Goal: Register for event/course

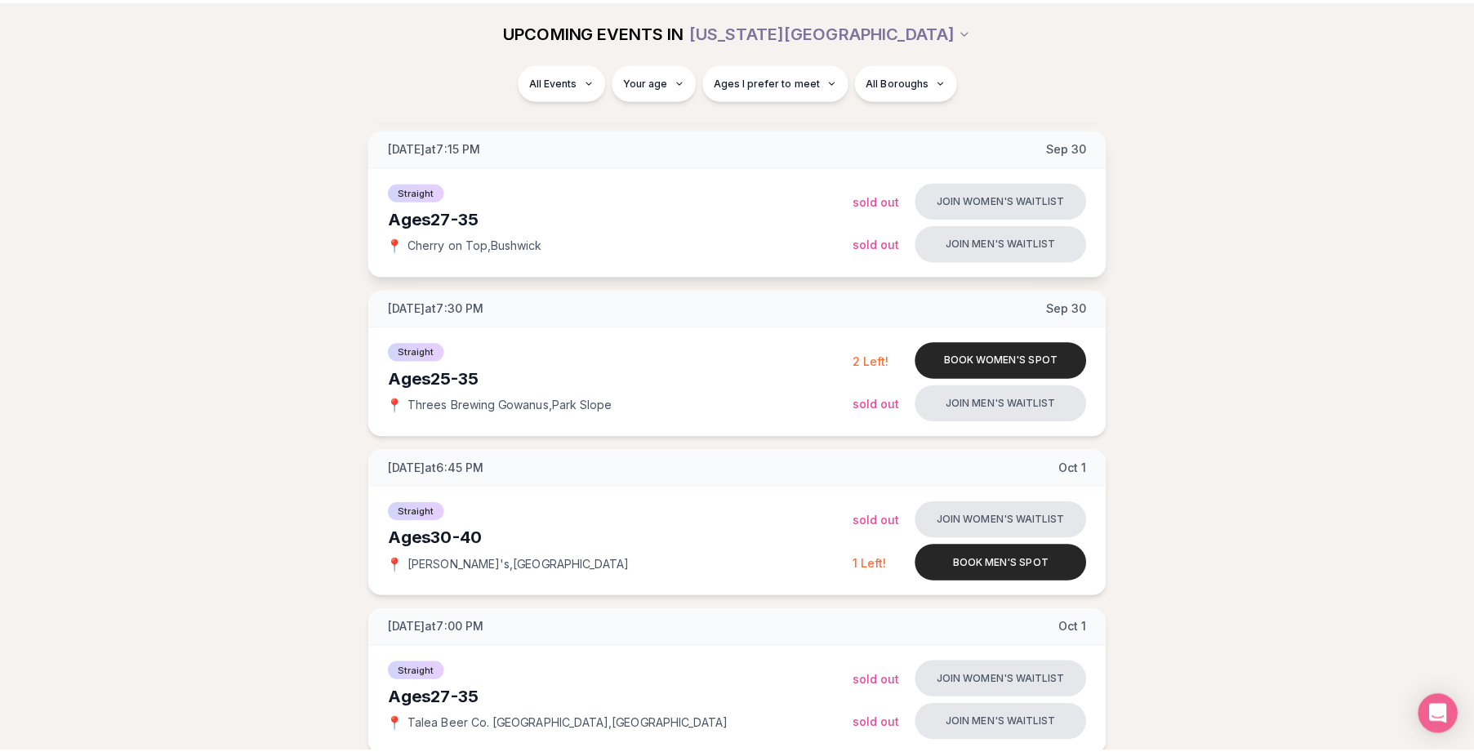
scroll to position [327, 0]
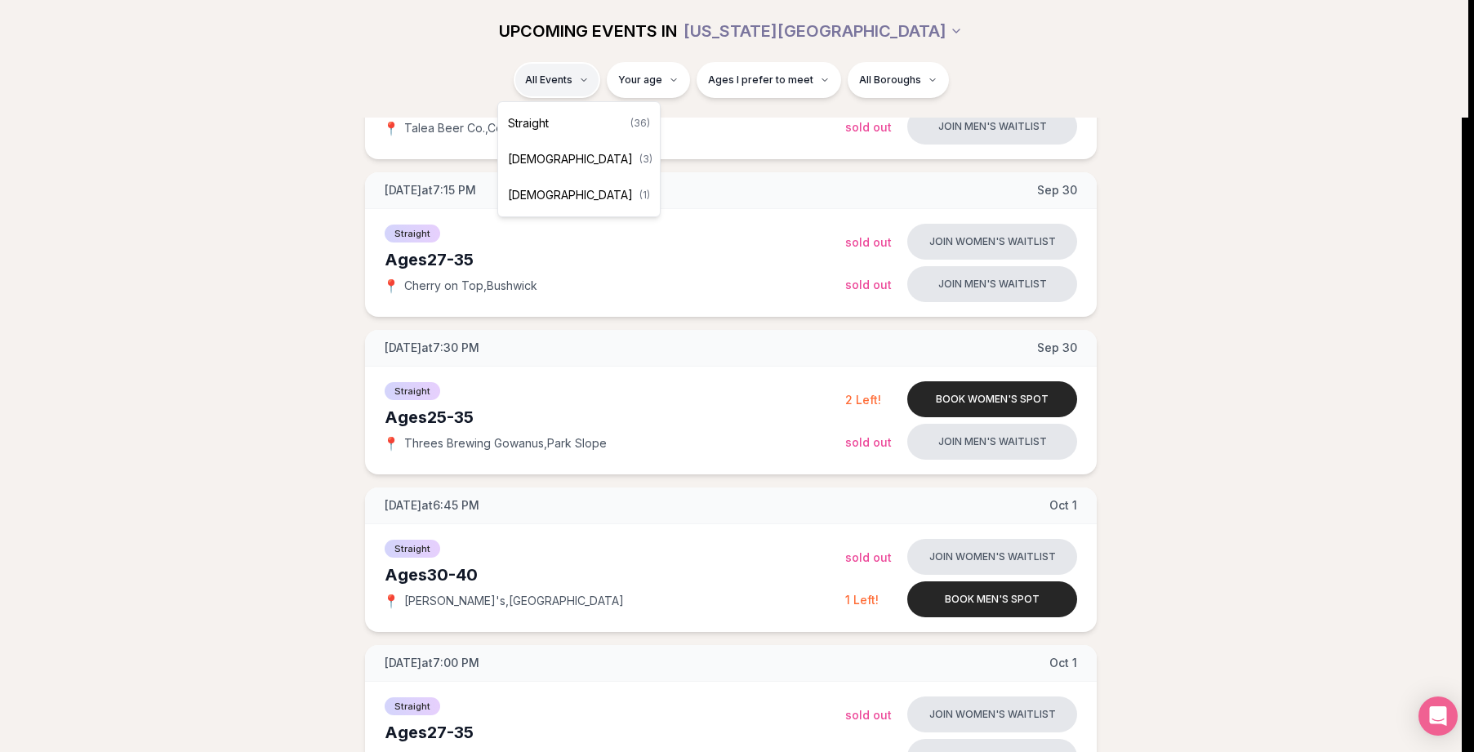
click at [561, 124] on div "Straight ( 36 )" at bounding box center [578, 123] width 155 height 36
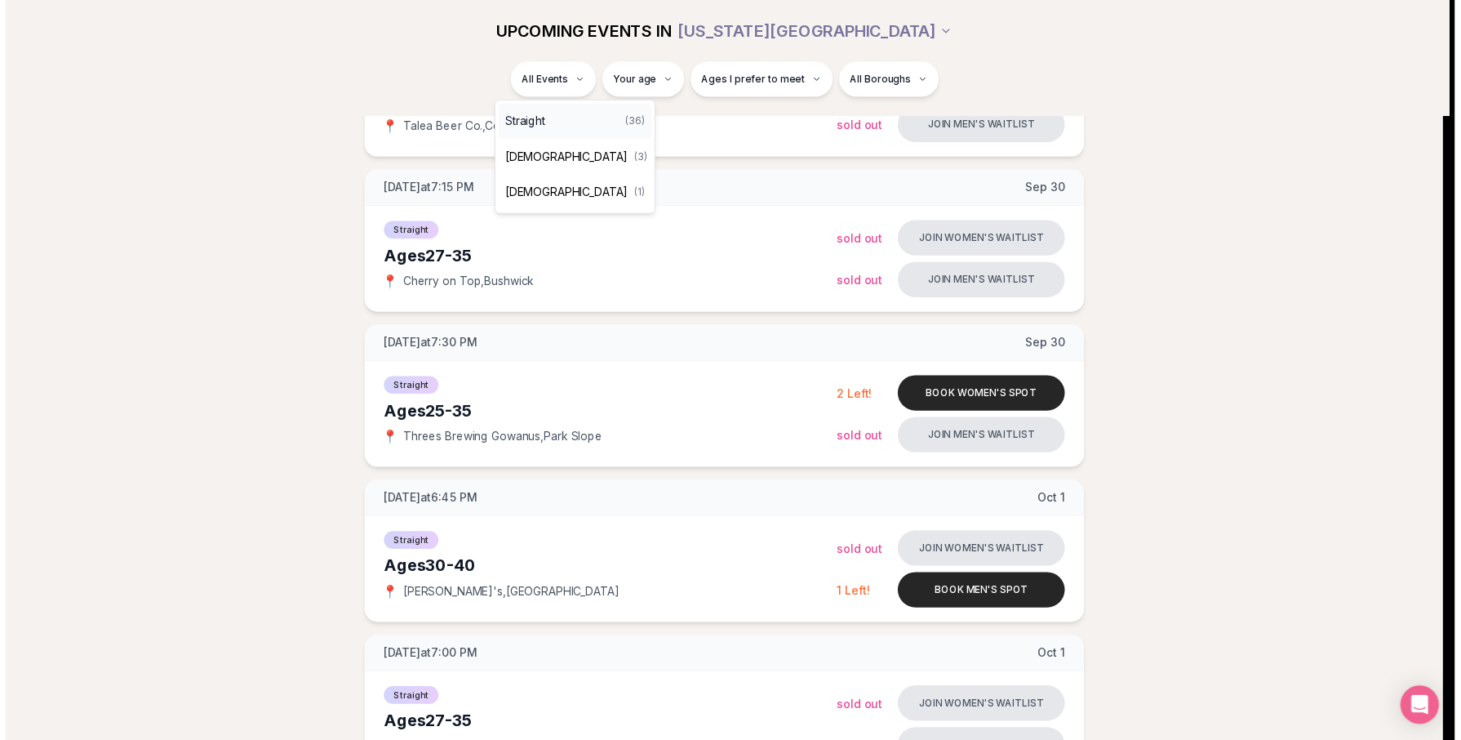
scroll to position [73, 0]
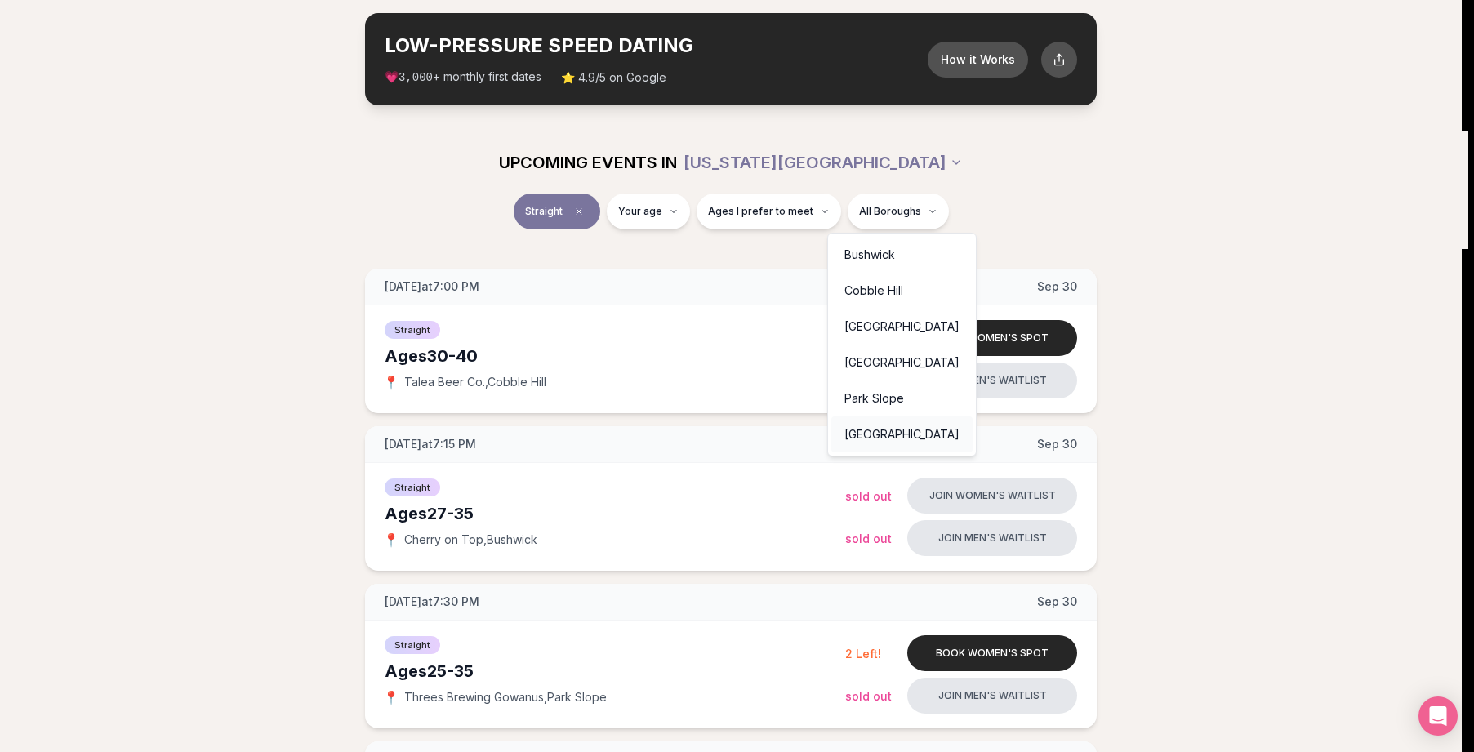
click at [908, 425] on div "[GEOGRAPHIC_DATA]" at bounding box center [901, 434] width 141 height 36
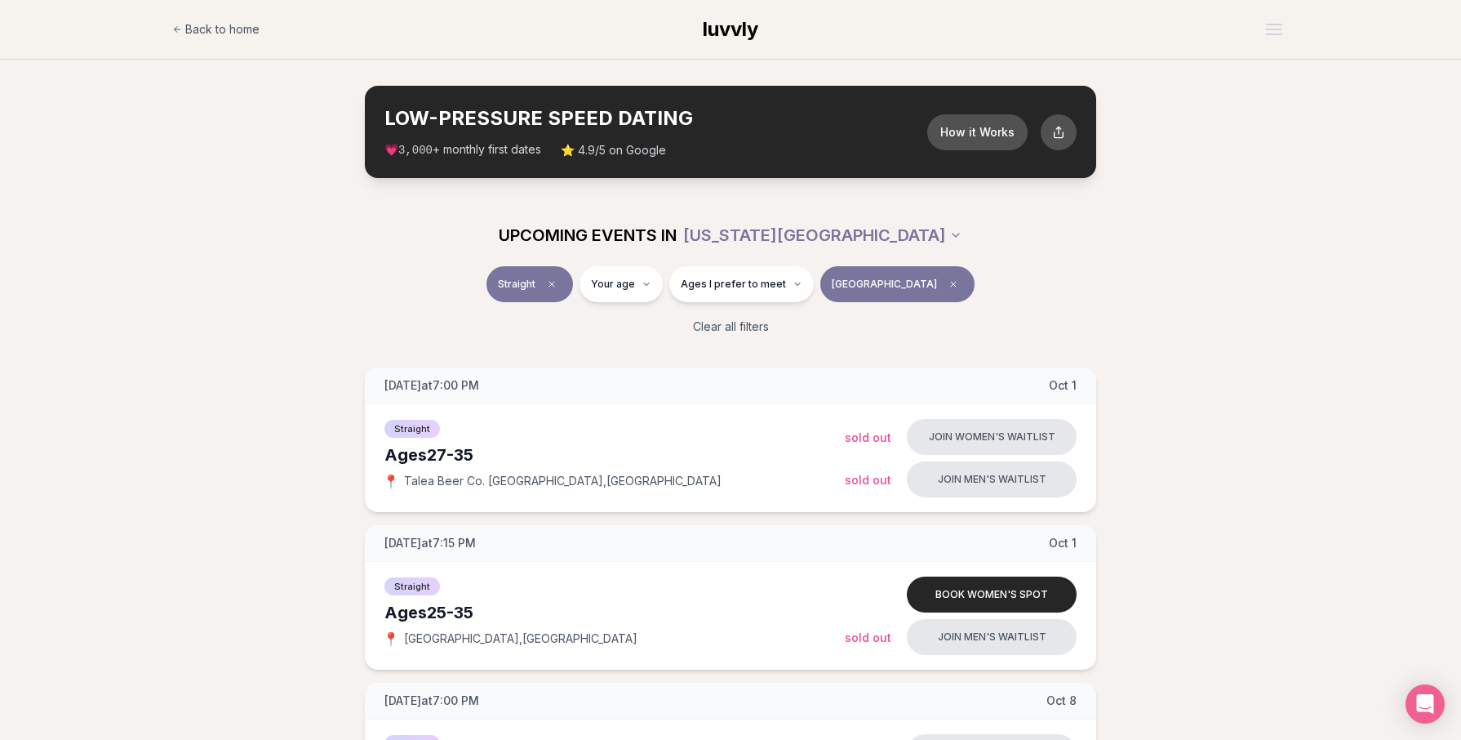
scroll to position [163, 0]
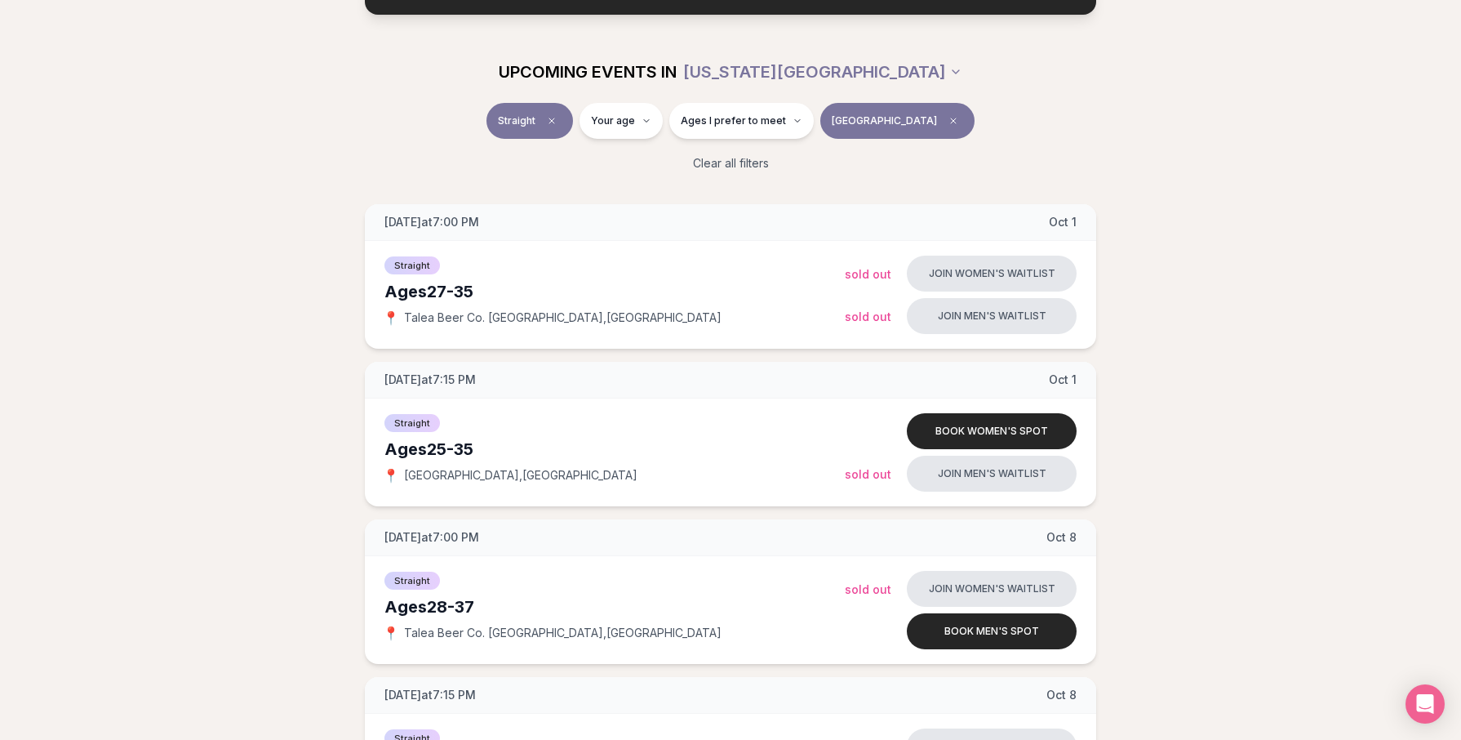
click at [879, 121] on span "[GEOGRAPHIC_DATA]" at bounding box center [884, 120] width 105 height 13
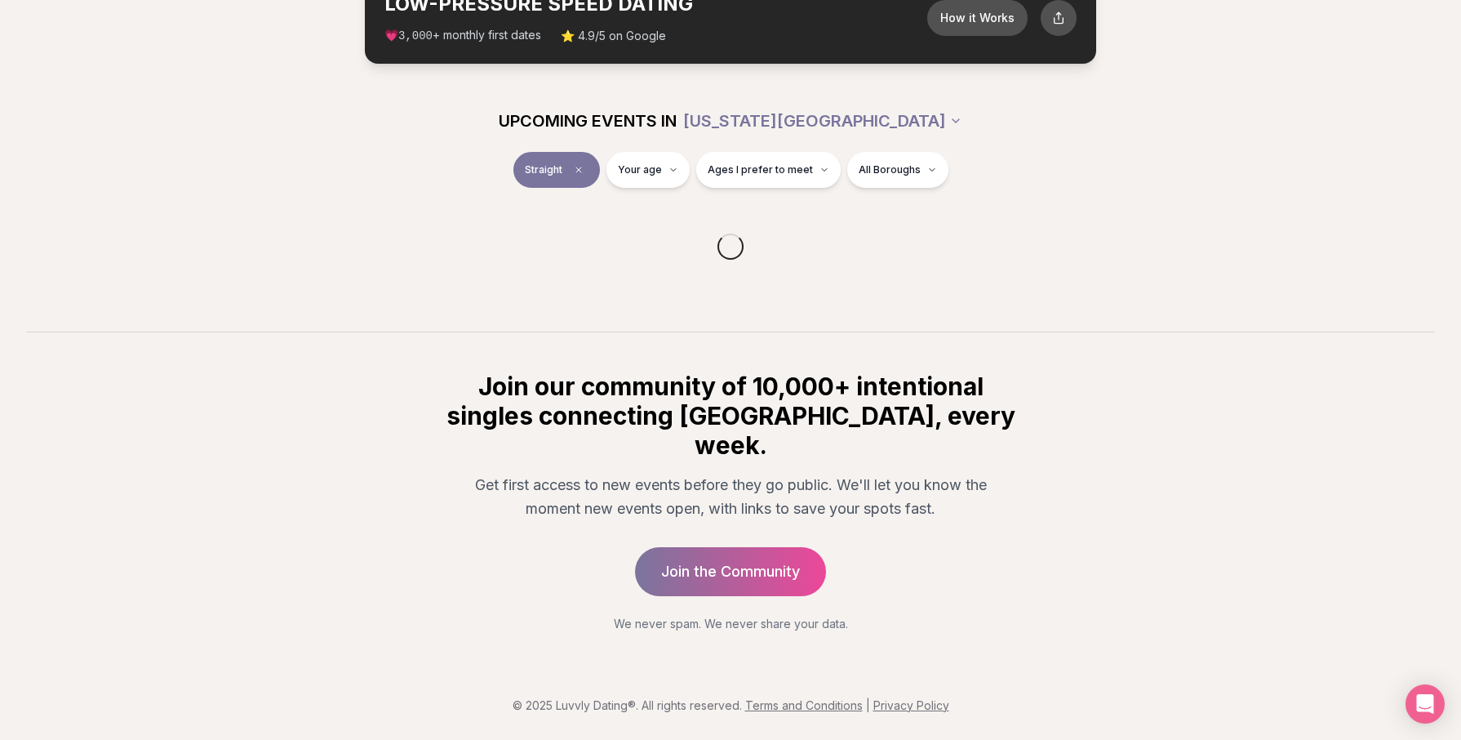
scroll to position [73, 0]
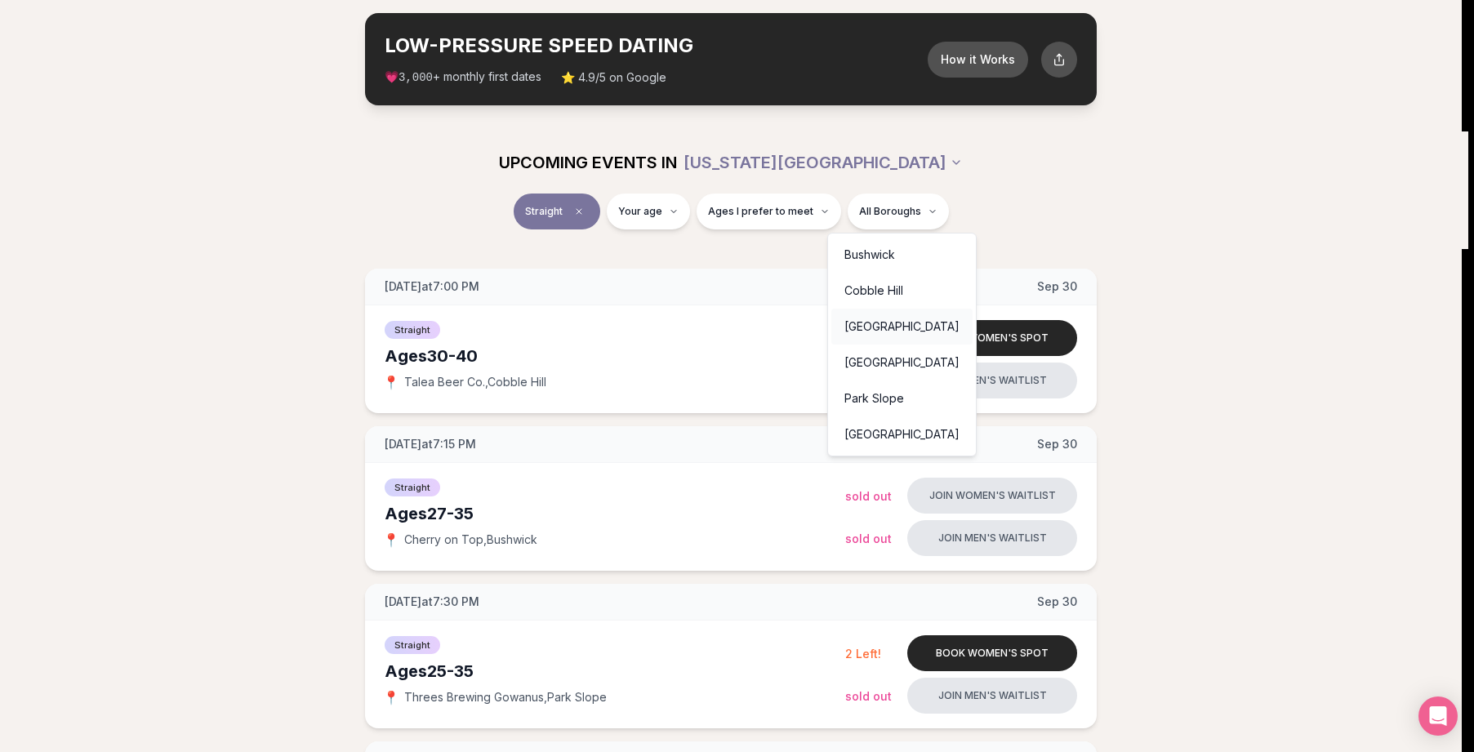
click at [872, 331] on div "[GEOGRAPHIC_DATA]" at bounding box center [901, 327] width 141 height 36
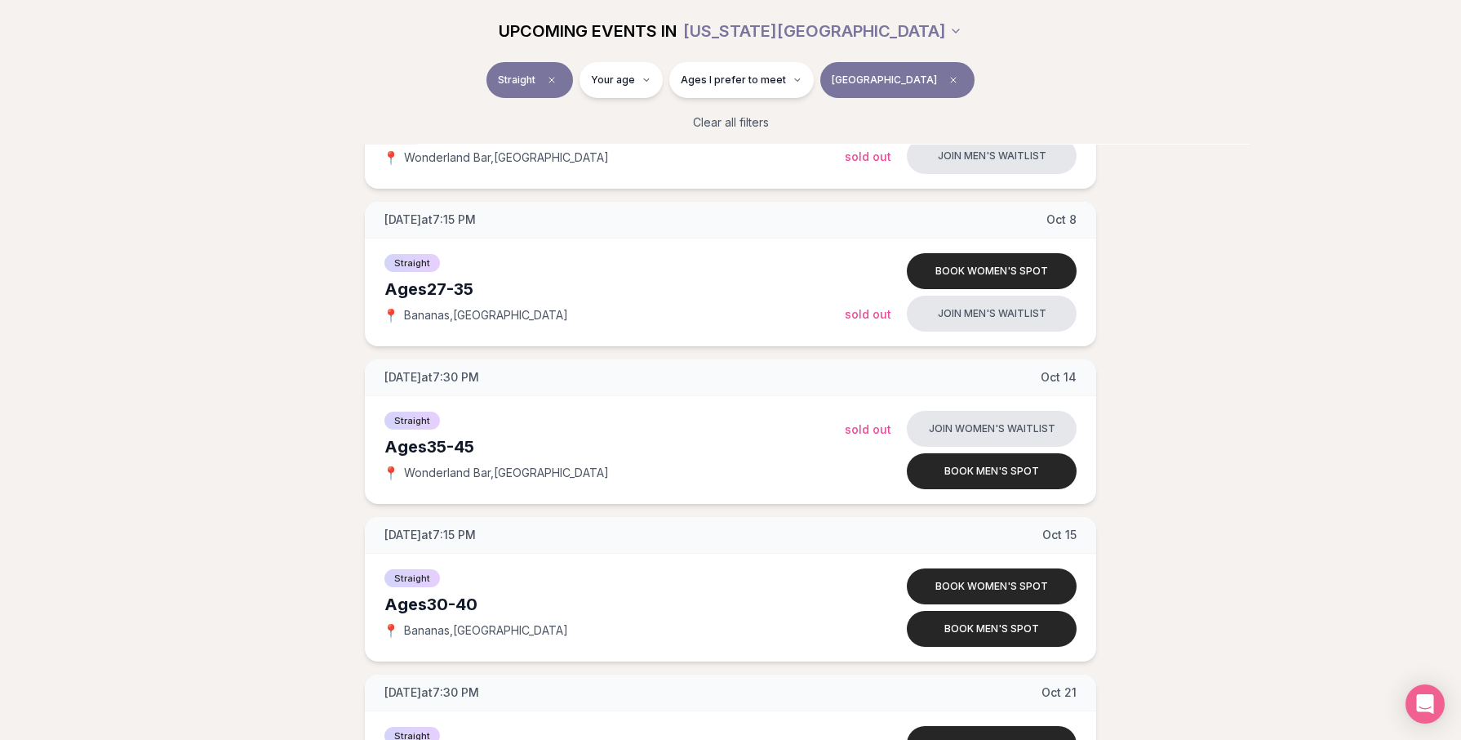
scroll to position [726, 0]
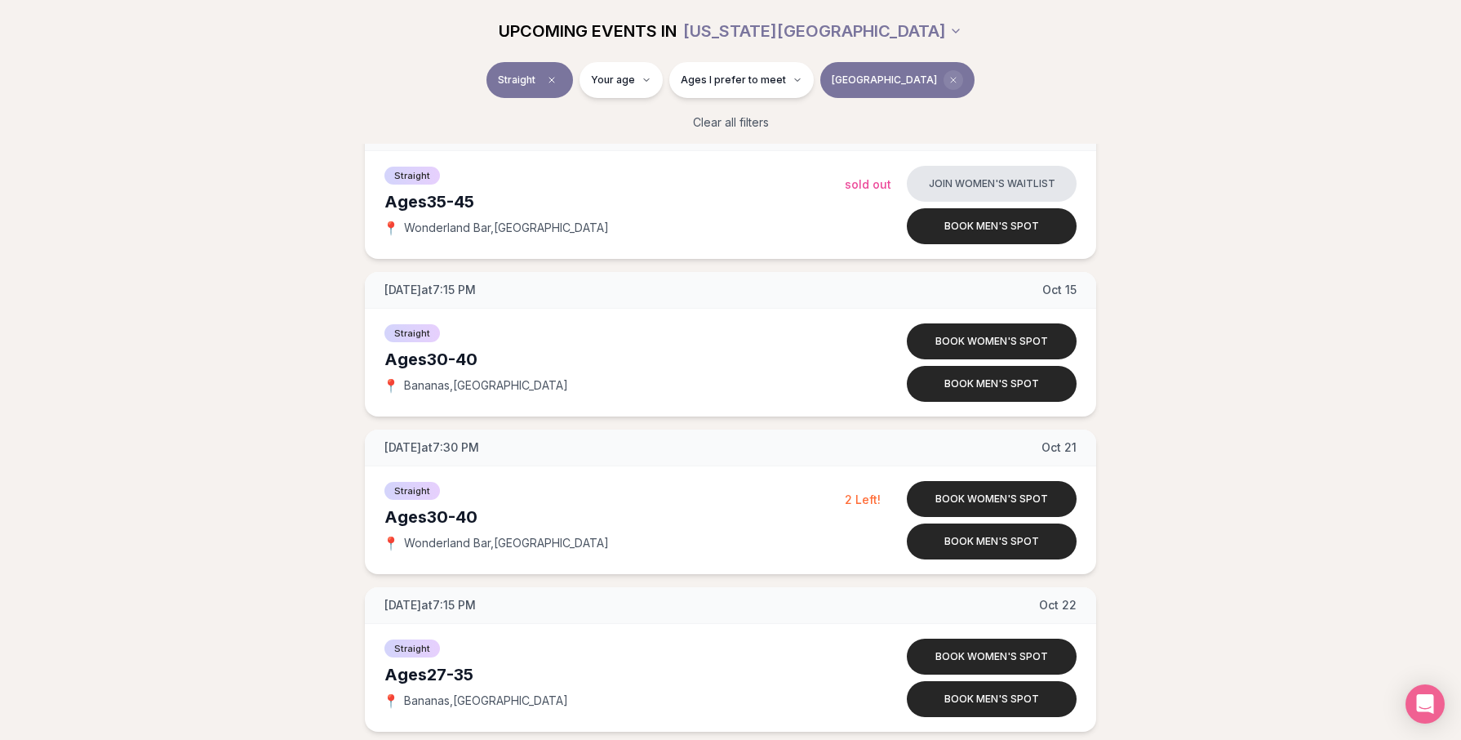
click at [949, 76] on icon "Clear borough filter" at bounding box center [954, 80] width 10 height 10
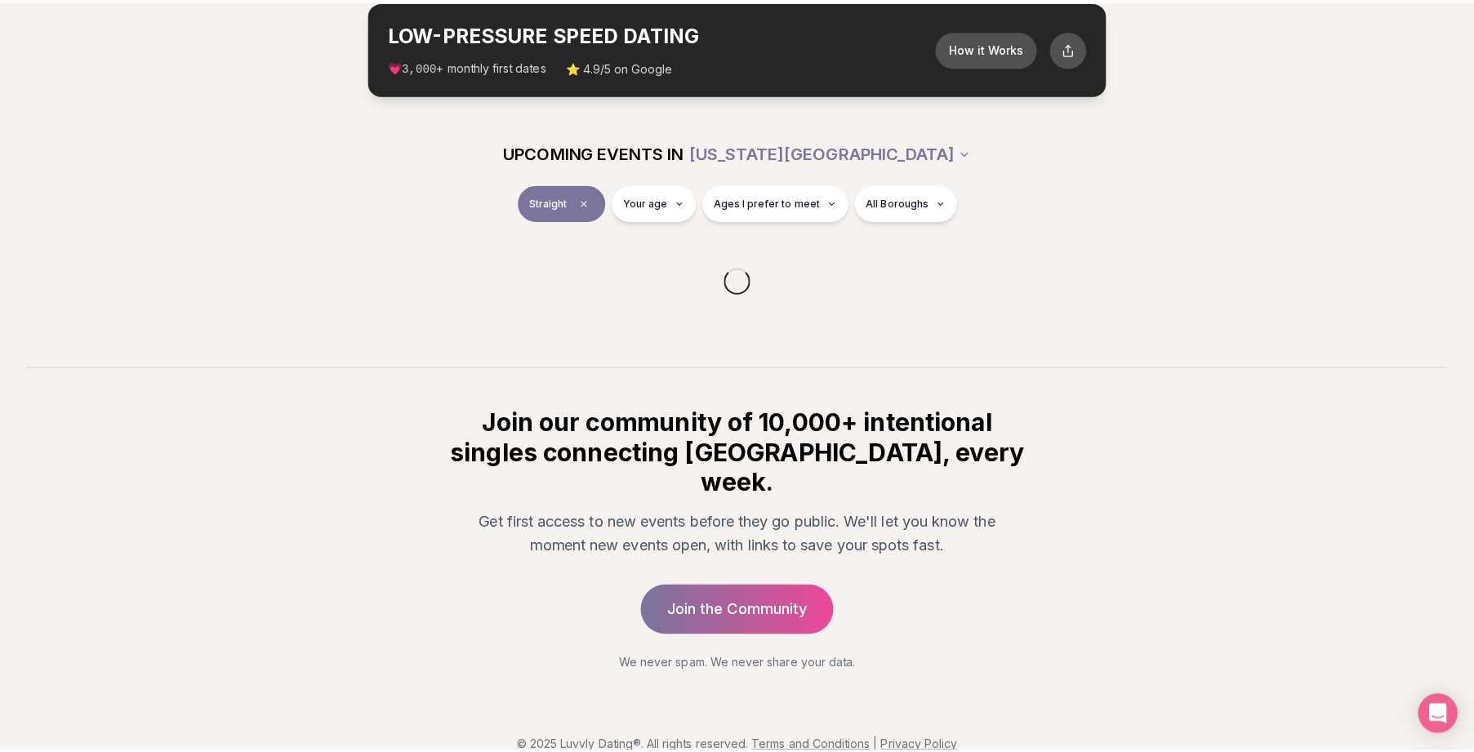
scroll to position [726, 0]
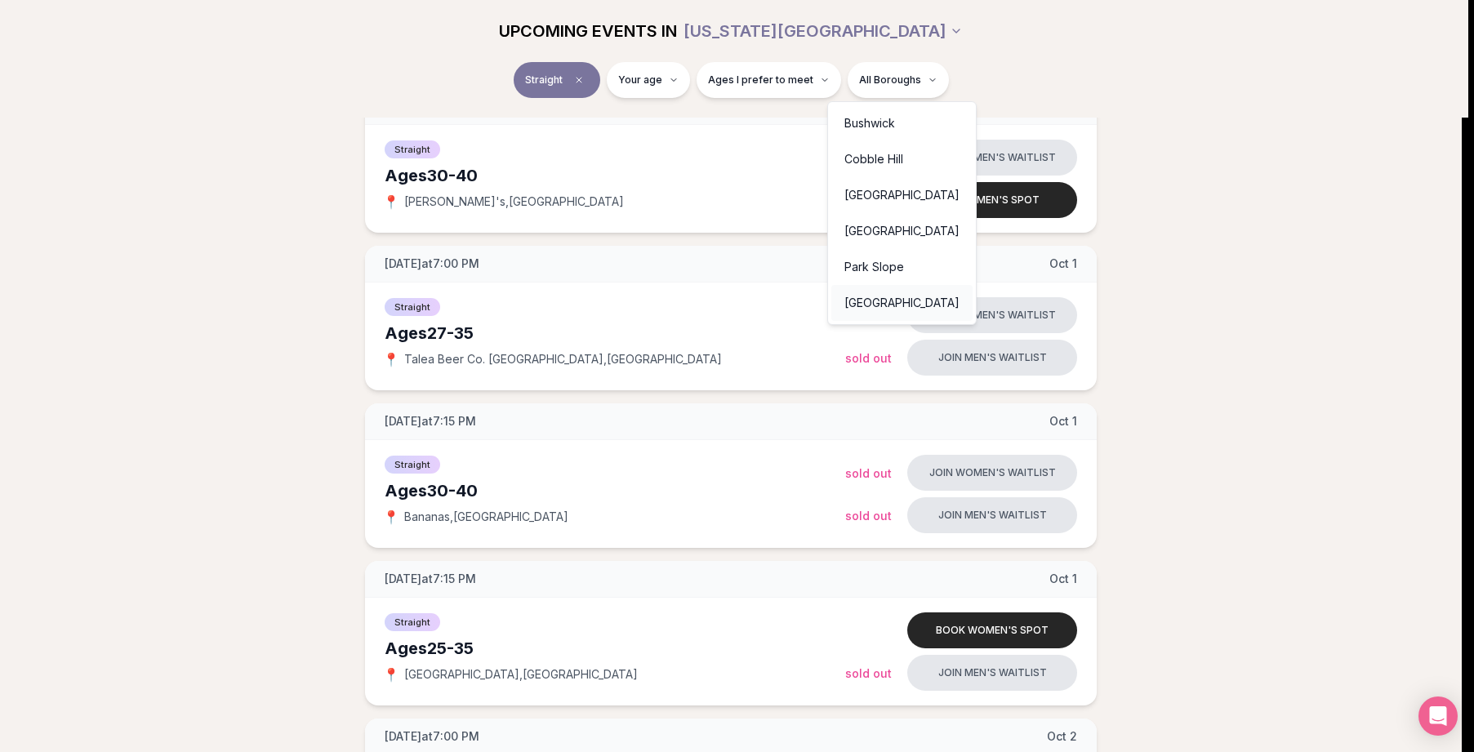
click at [880, 297] on div "[GEOGRAPHIC_DATA]" at bounding box center [901, 303] width 141 height 36
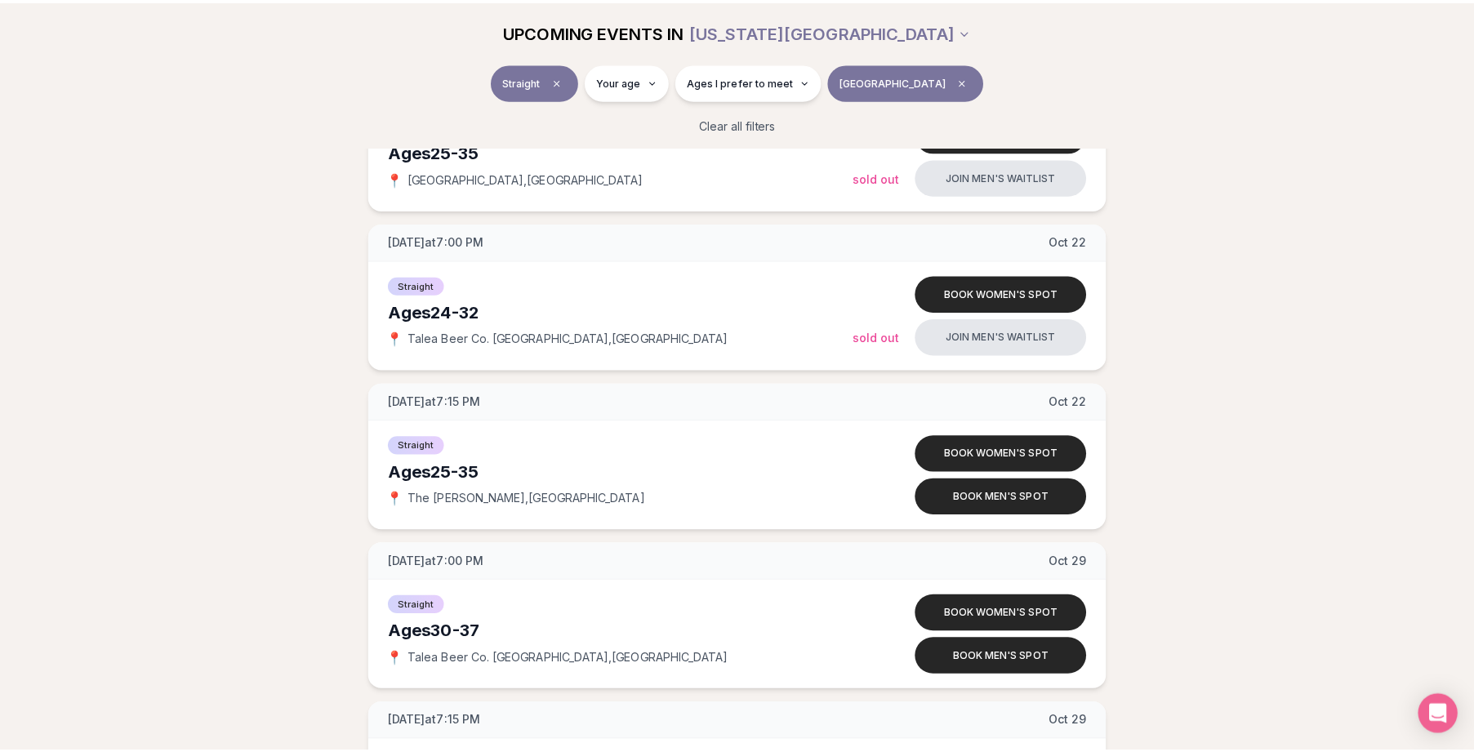
scroll to position [1225, 0]
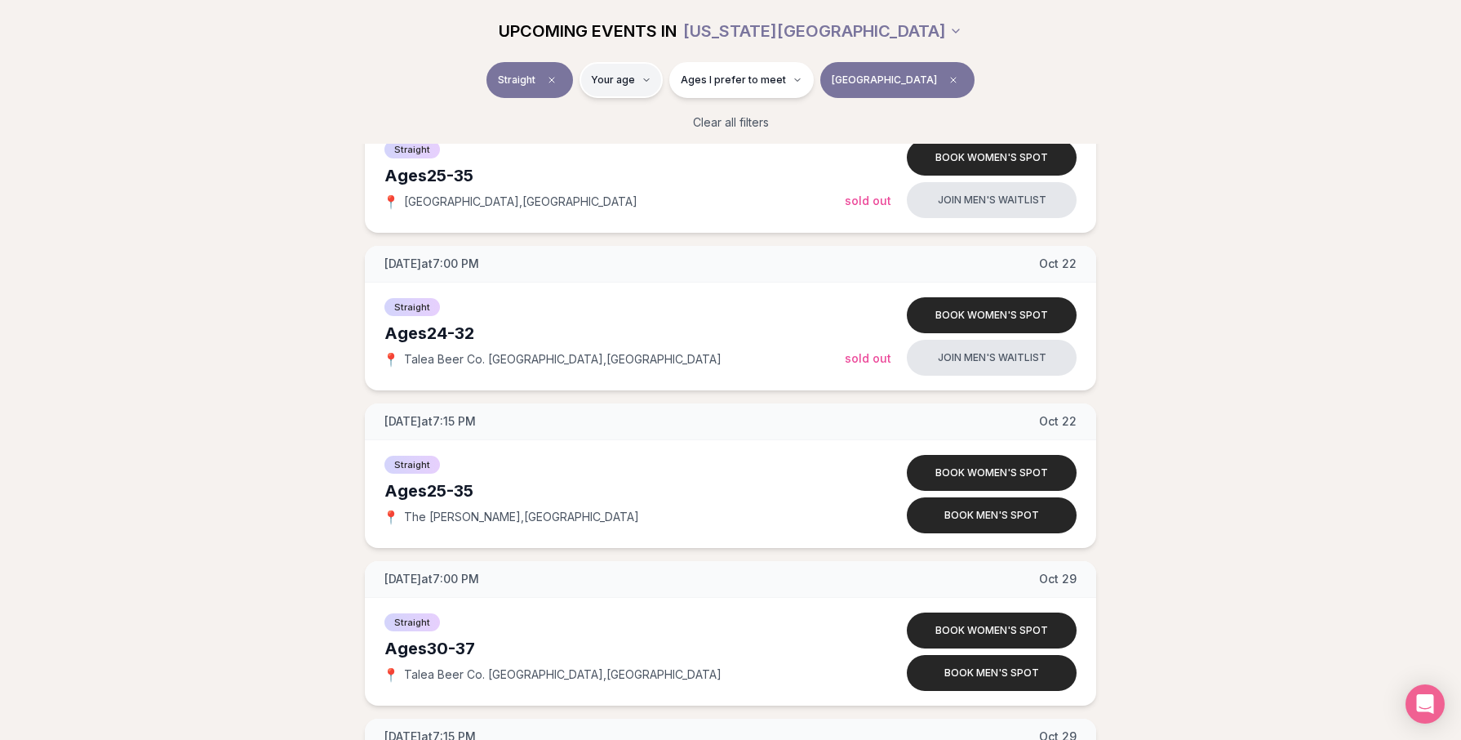
click at [659, 87] on html "Back to home luvvly LOW-PRESSURE SPEED DATING How it Works 💗 3,000 + monthly fi…" at bounding box center [730, 46] width 1461 height 2542
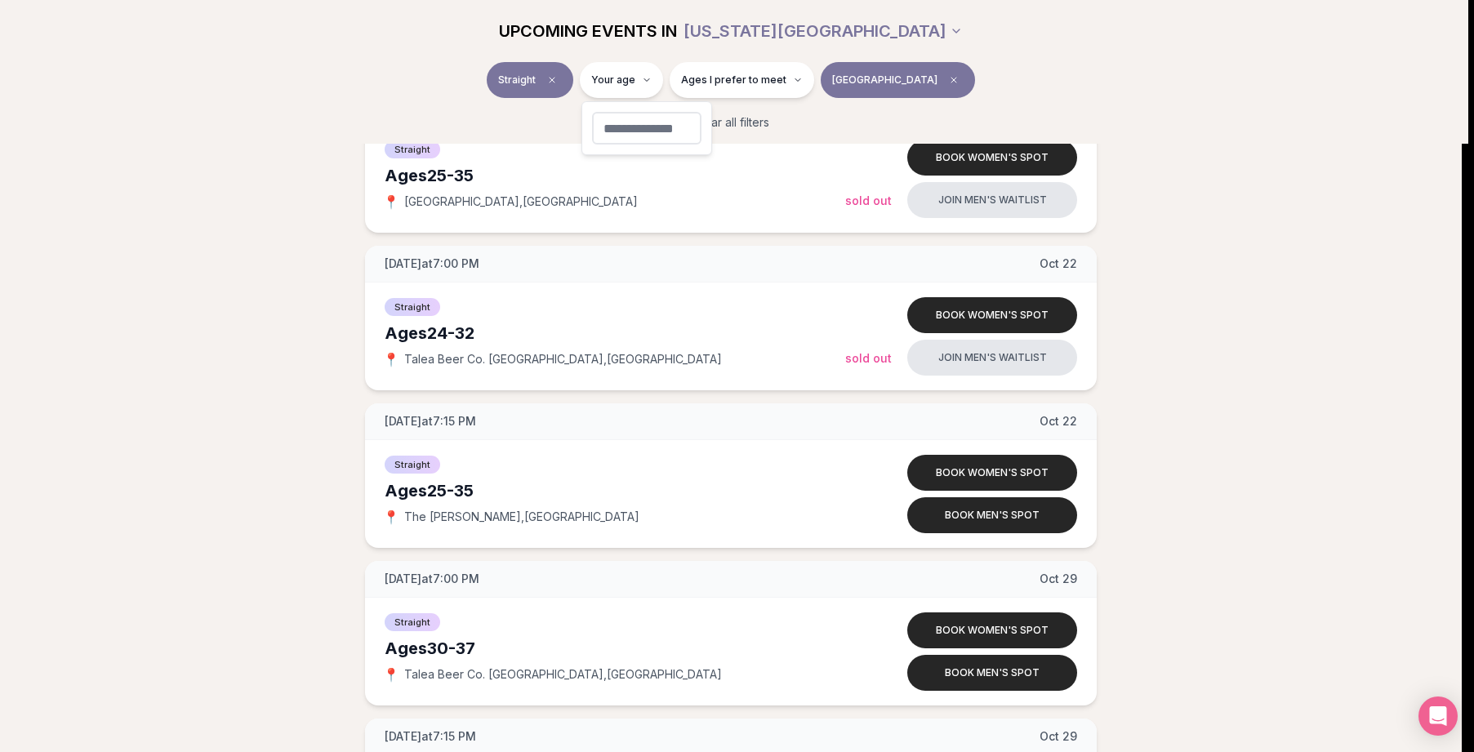
click at [650, 130] on input "number" at bounding box center [646, 128] width 109 height 33
click at [278, 271] on html "Back to home luvvly LOW-PRESSURE SPEED DATING How it Works 💗 3,000 + monthly fi…" at bounding box center [737, 46] width 1474 height 2542
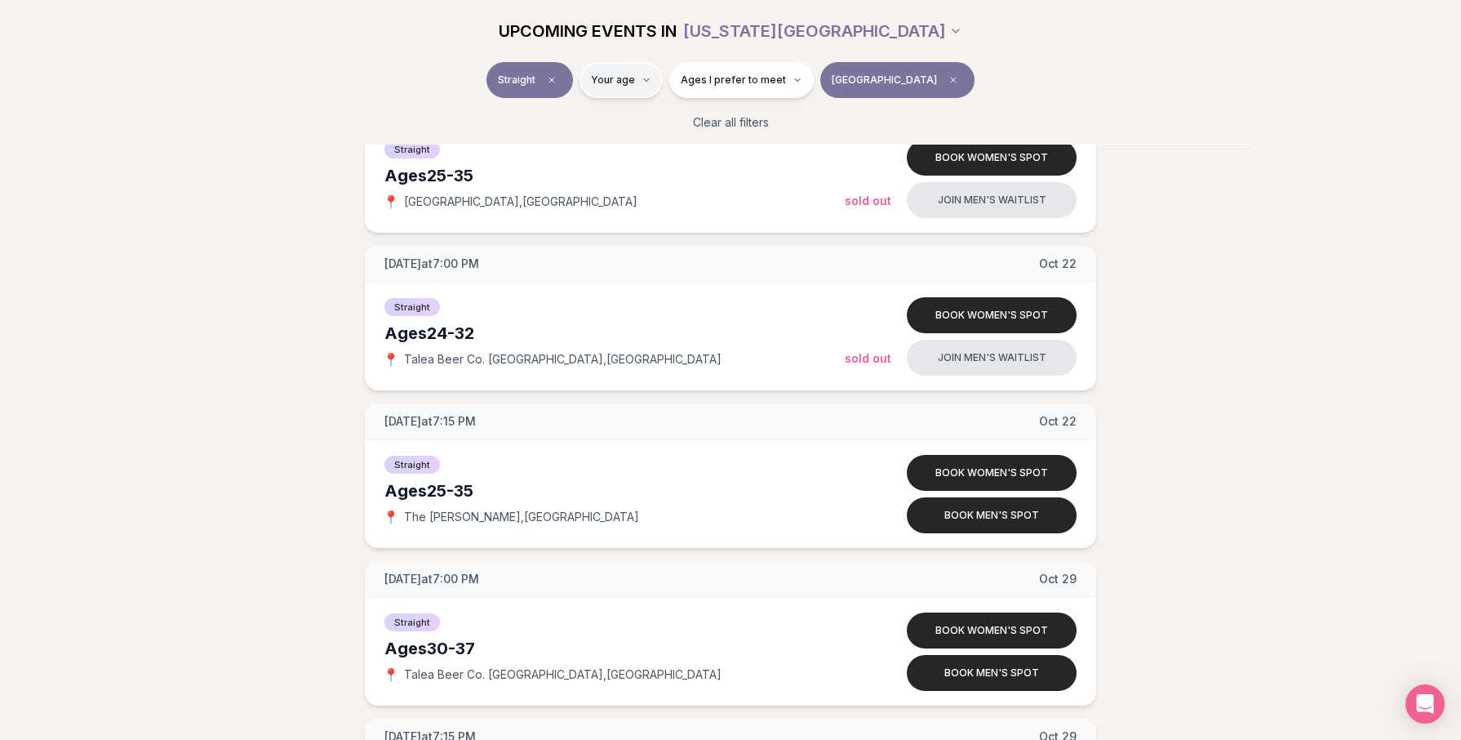
click at [634, 80] on html "Back to home luvvly LOW-PRESSURE SPEED DATING How it Works 💗 3,000 + monthly fi…" at bounding box center [730, 46] width 1461 height 2542
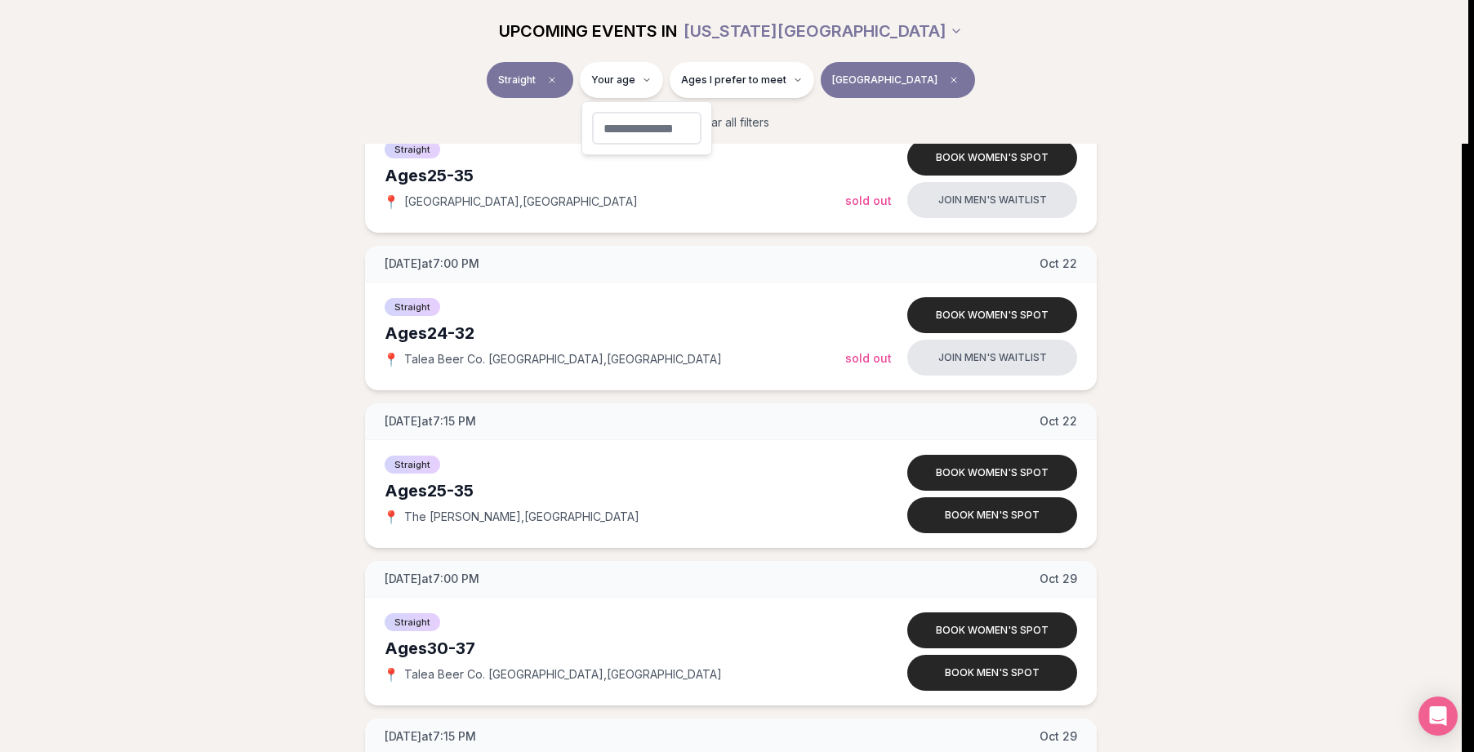
type input "**"
